Goal: Task Accomplishment & Management: Complete application form

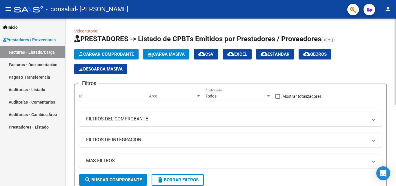
click at [98, 52] on span "Cargar Comprobante" at bounding box center [106, 54] width 55 height 5
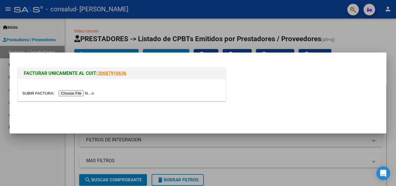
click at [83, 93] on input "file" at bounding box center [58, 93] width 73 height 6
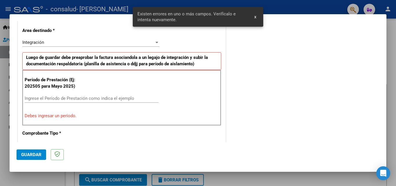
scroll to position [142, 0]
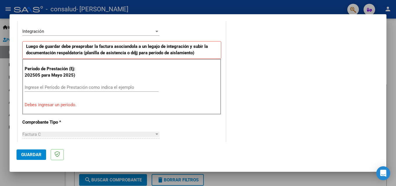
click at [96, 87] on input "Ingrese el Período de Prestación como indica el ejemplo" at bounding box center [92, 87] width 134 height 5
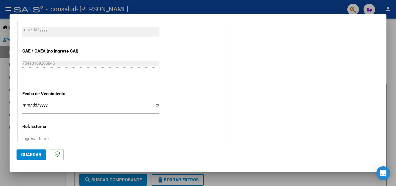
scroll to position [377, 0]
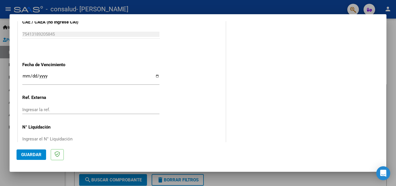
type input "202509"
click at [28, 75] on input "Ingresar la fecha" at bounding box center [90, 78] width 137 height 9
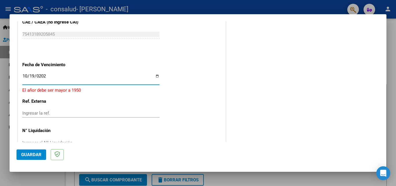
type input "[DATE]"
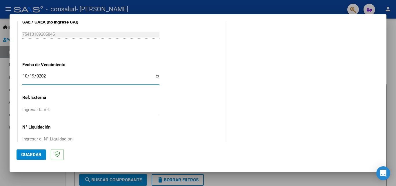
scroll to position [389, 0]
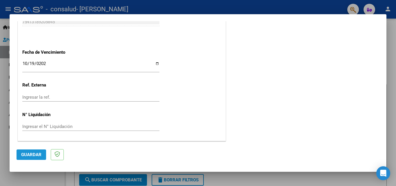
click at [31, 154] on span "Guardar" at bounding box center [31, 154] width 20 height 5
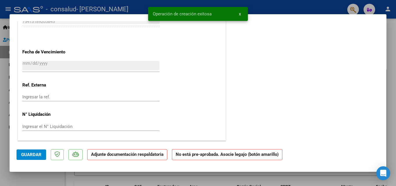
scroll to position [0, 0]
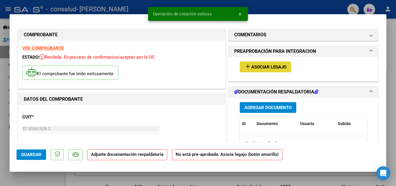
click at [271, 68] on span "Asociar Legajo" at bounding box center [268, 66] width 35 height 5
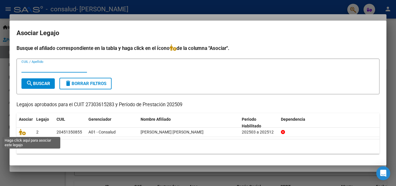
drag, startPoint x: 24, startPoint y: 131, endPoint x: 51, endPoint y: 99, distance: 41.7
click at [24, 131] on icon at bounding box center [22, 132] width 7 height 6
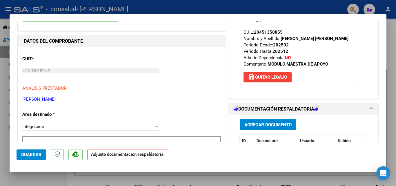
scroll to position [116, 0]
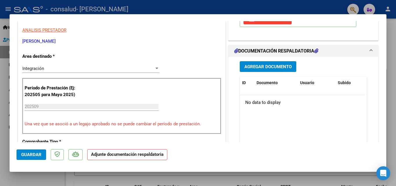
click at [260, 64] on span "Agregar Documento" at bounding box center [267, 66] width 47 height 5
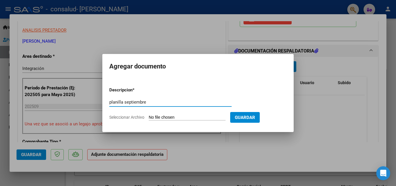
type input "planilla septiembre"
click at [170, 119] on input "Seleccionar Archivo" at bounding box center [187, 118] width 77 height 6
type input "C:\fakepath\planilla septiembre.pdf"
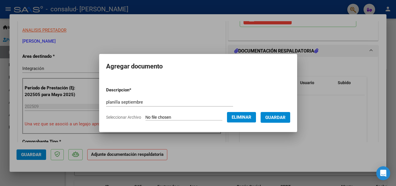
click at [284, 117] on span "Guardar" at bounding box center [275, 117] width 20 height 5
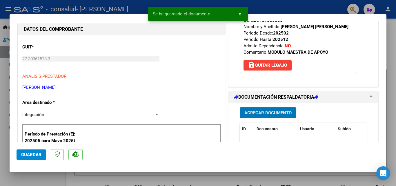
scroll to position [145, 0]
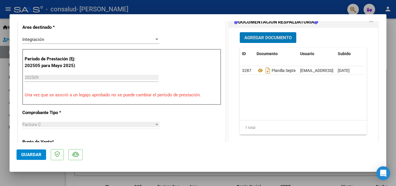
click at [31, 154] on span "Guardar" at bounding box center [31, 154] width 20 height 5
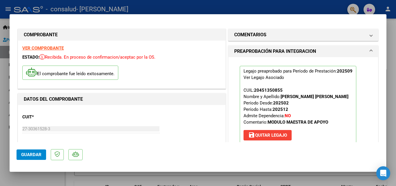
click at [1, 59] on div at bounding box center [198, 93] width 396 height 186
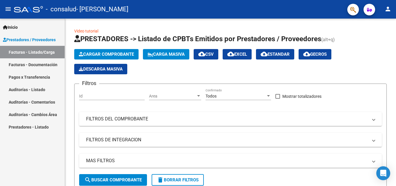
click at [33, 51] on link "Facturas - Listado/Carga" at bounding box center [32, 52] width 65 height 12
